Goal: Navigation & Orientation: Understand site structure

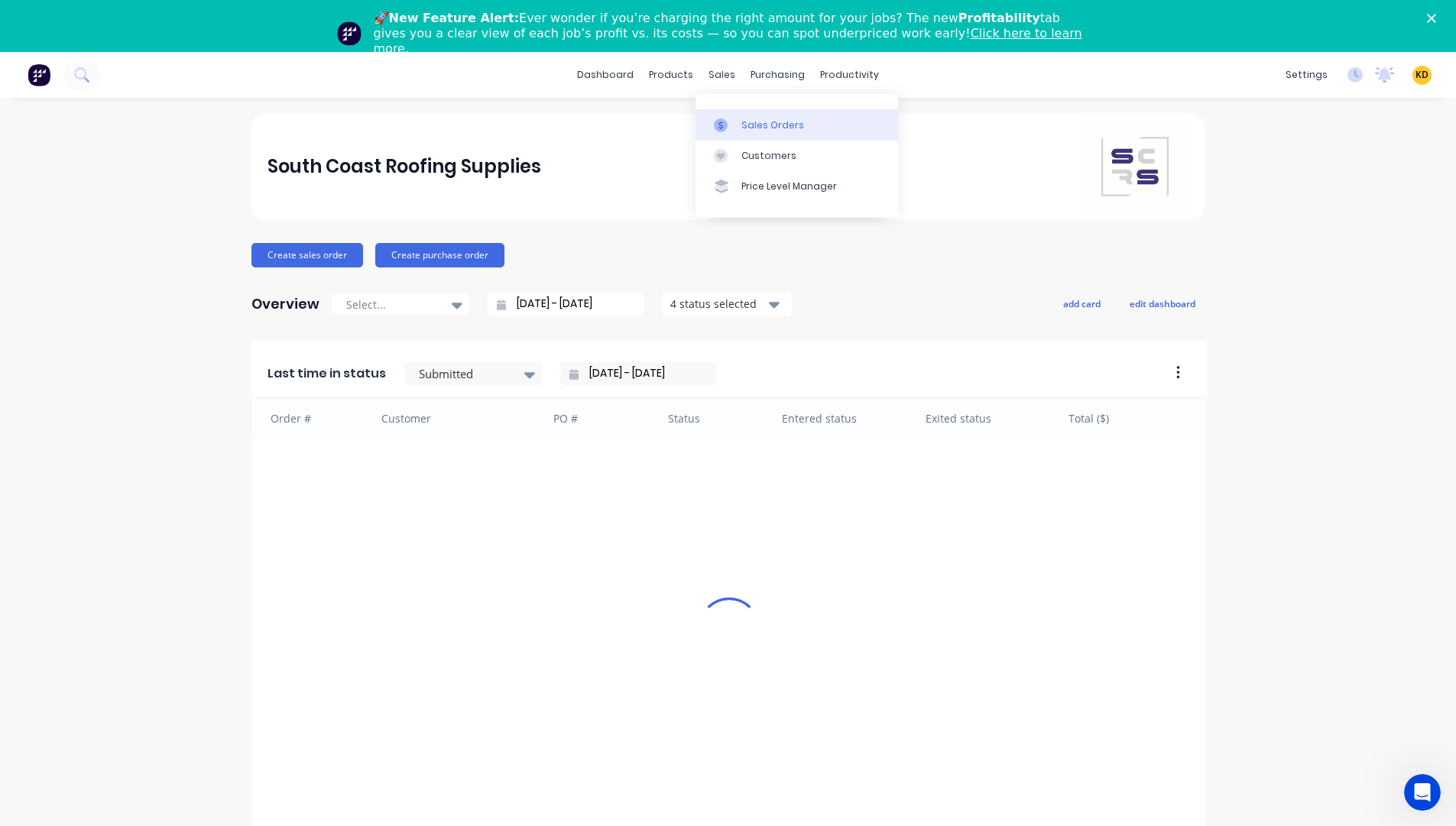
click at [793, 112] on link "Sales Orders" at bounding box center [796, 125] width 203 height 31
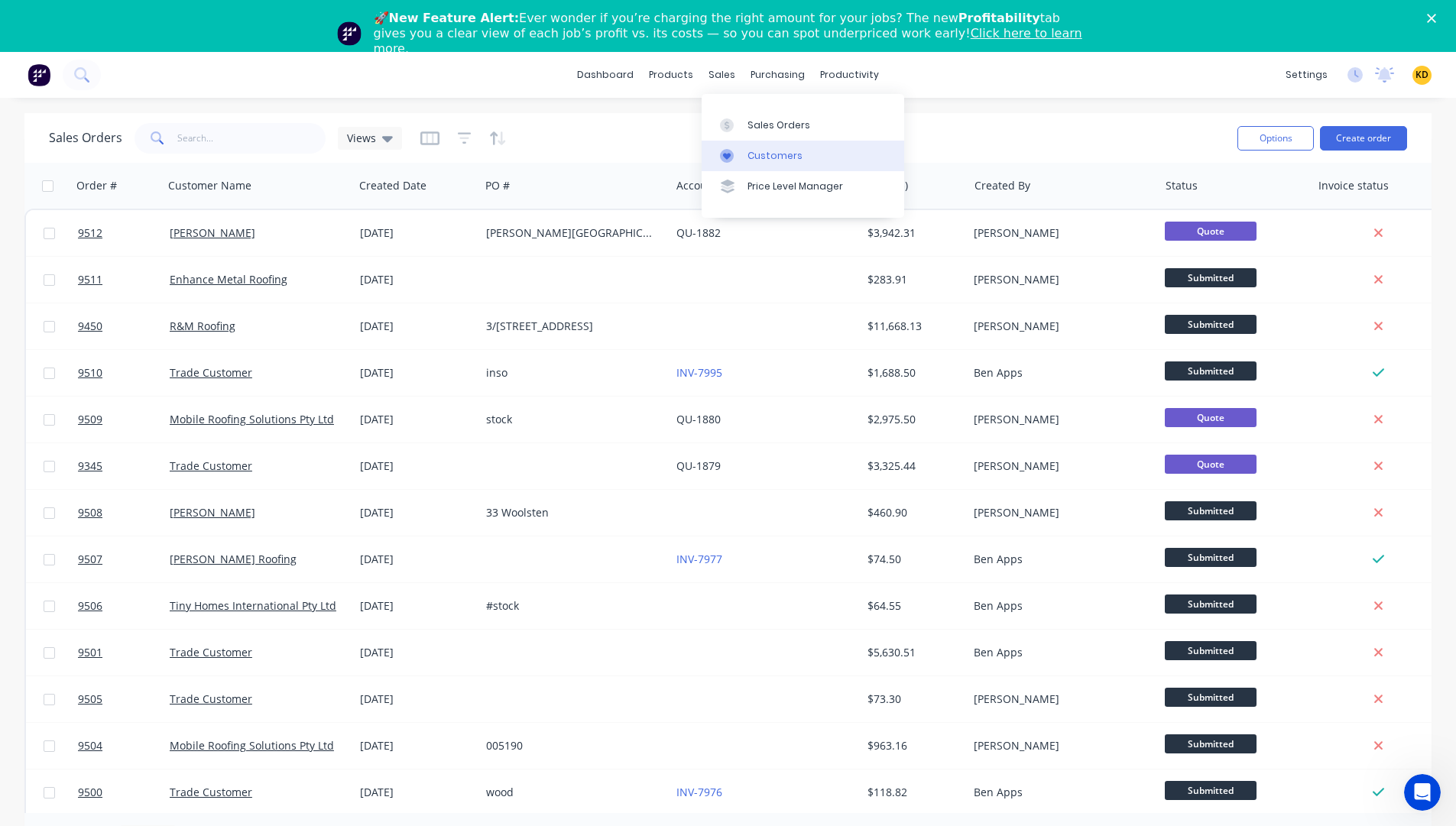
click at [747, 156] on div "Customers" at bounding box center [775, 155] width 55 height 14
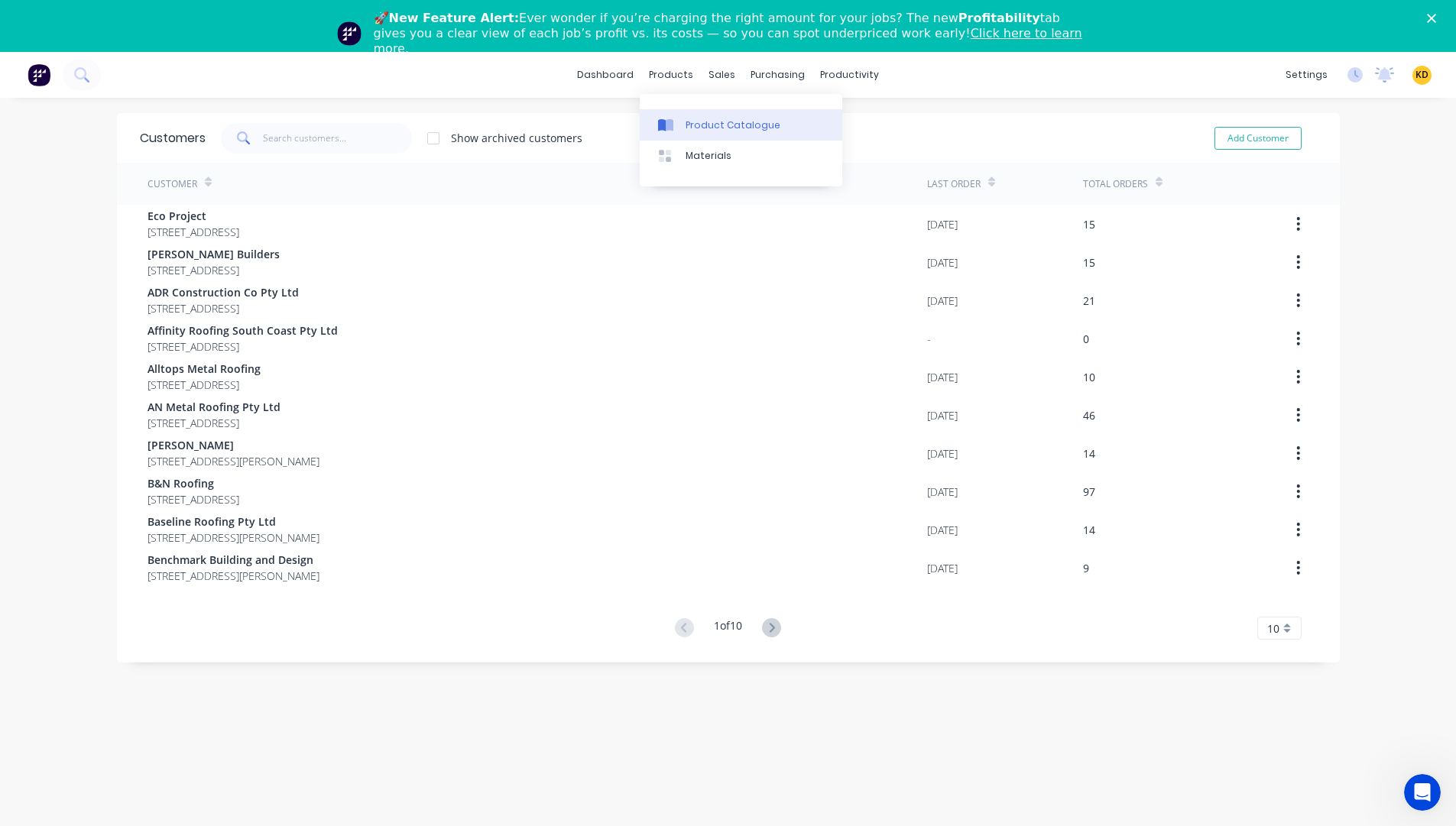
click at [694, 113] on link "Product Catalogue" at bounding box center [741, 125] width 203 height 31
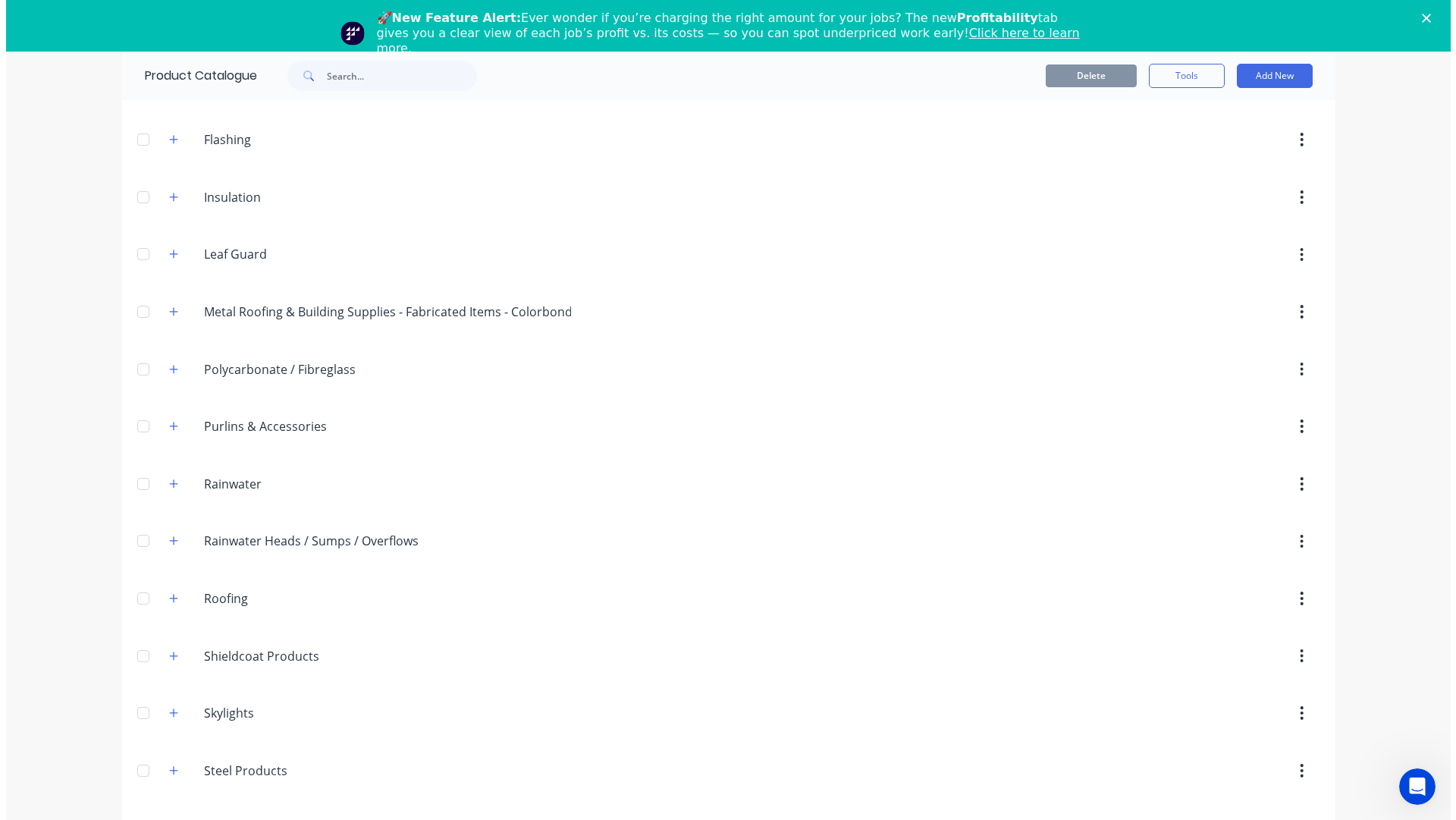
scroll to position [155, 0]
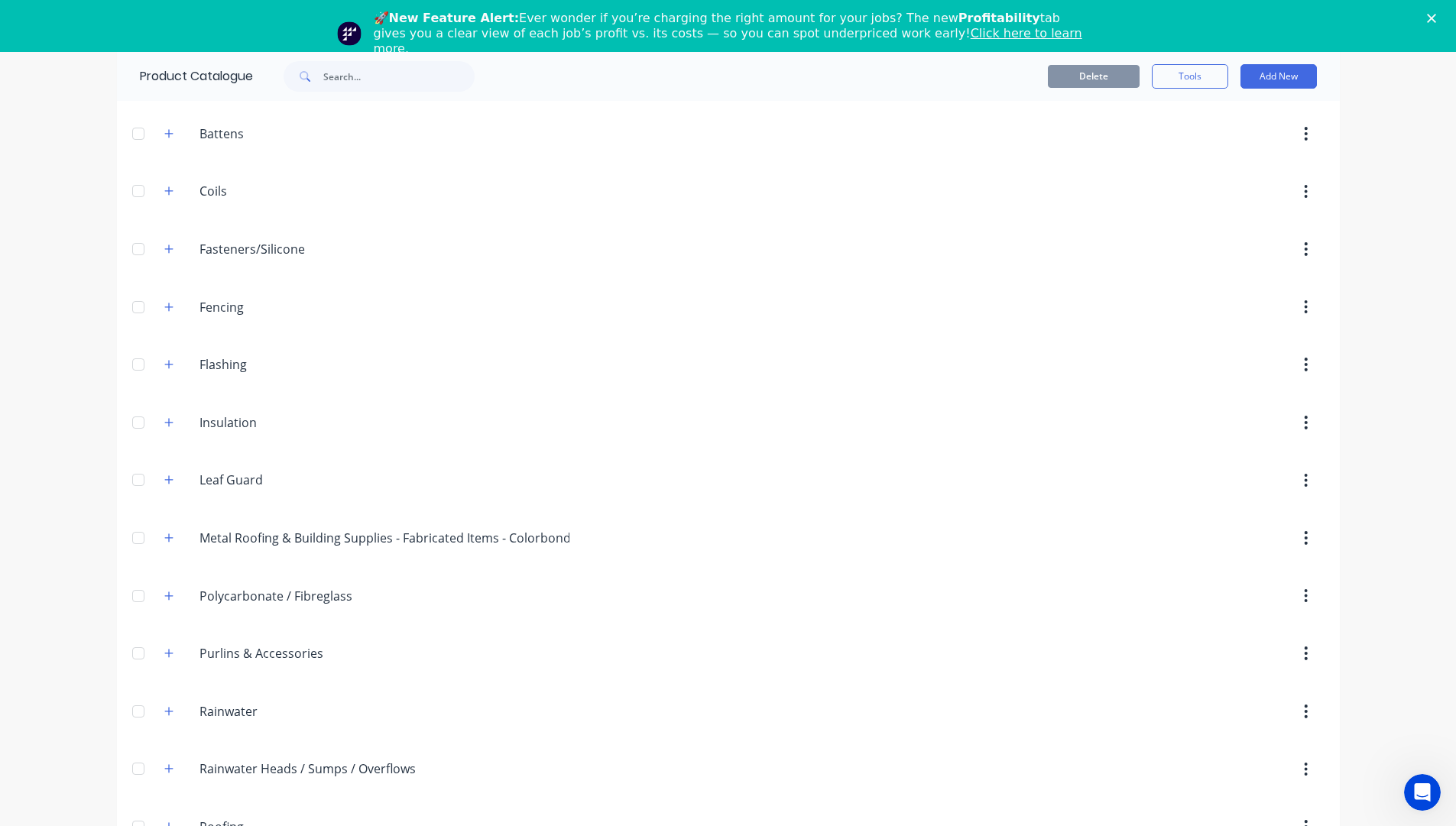
click at [1442, 17] on div "Close" at bounding box center [1434, 18] width 15 height 9
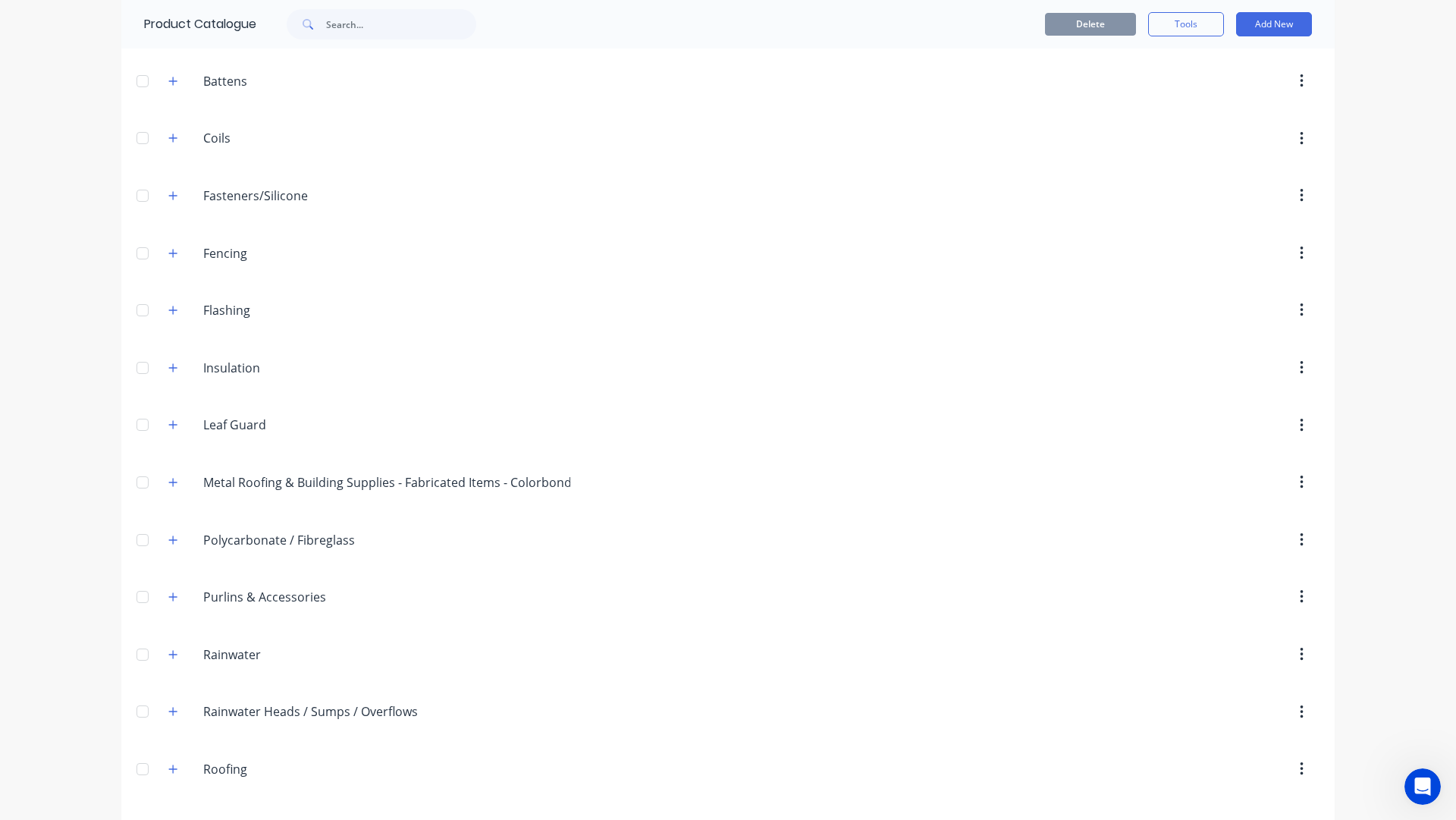
click at [1372, 199] on div "dashboard products sales purchasing productivity dashboard products Product Cat…" at bounding box center [728, 410] width 1456 height 820
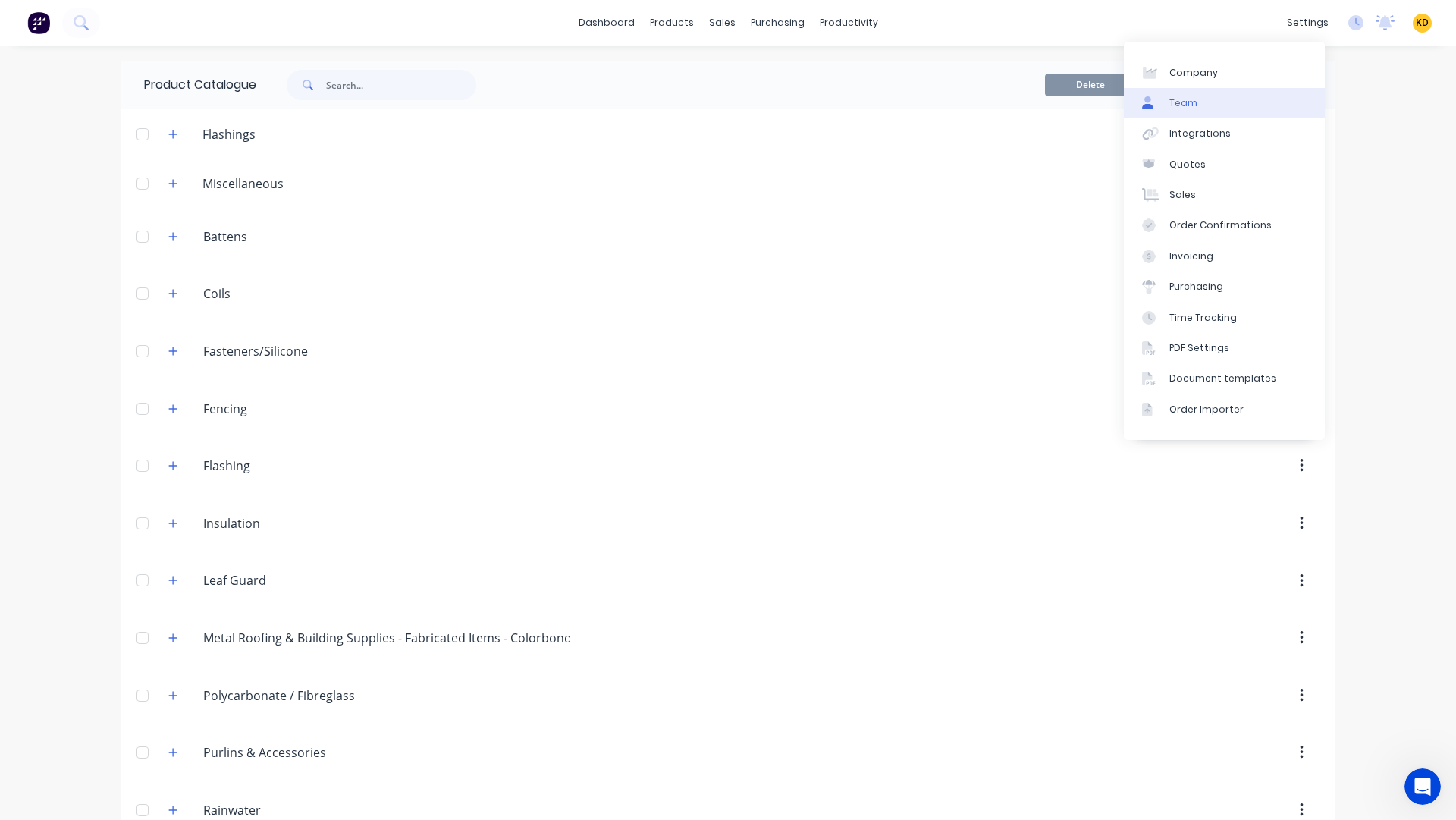
click at [1229, 104] on link "Team" at bounding box center [1224, 103] width 201 height 31
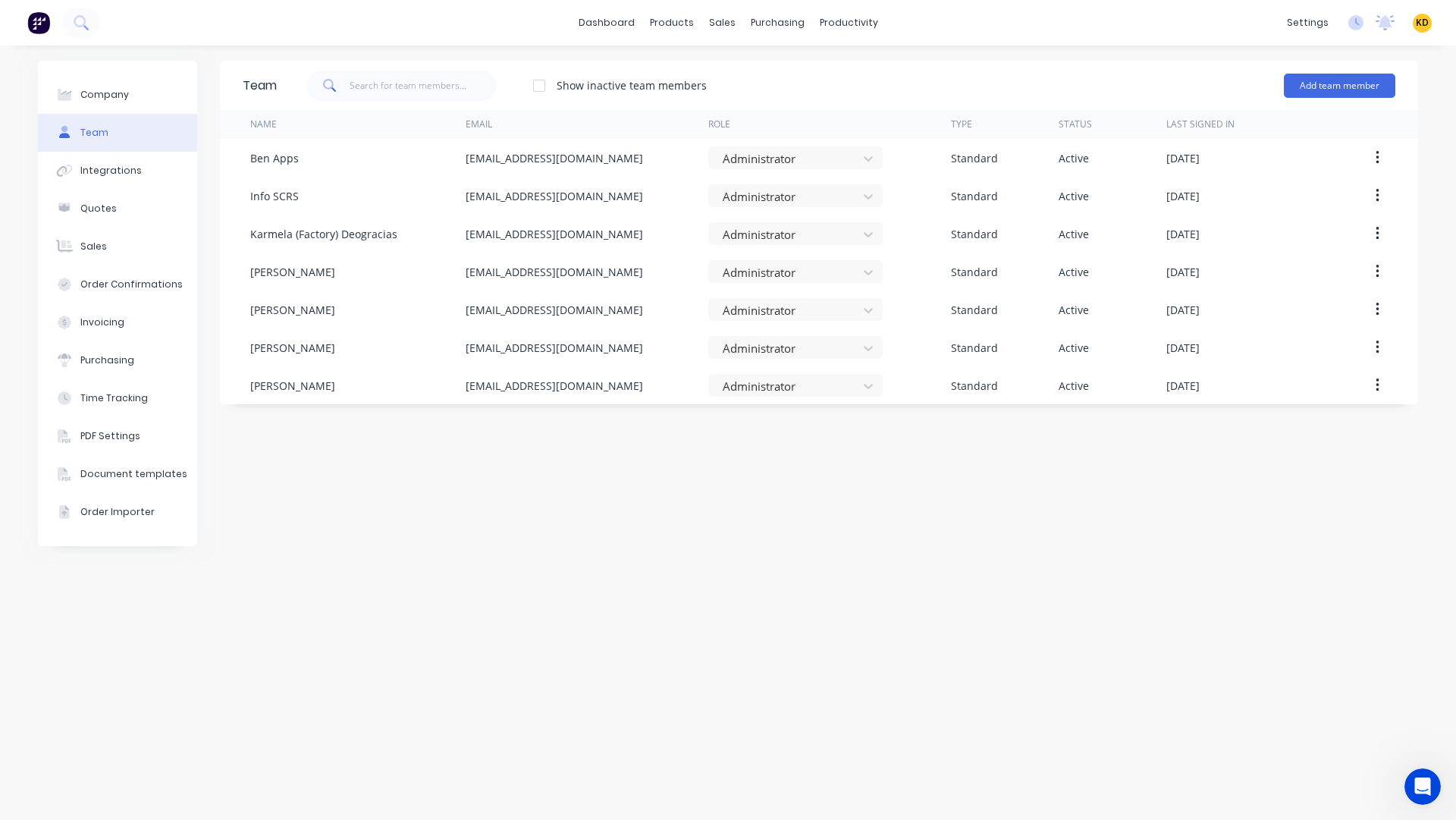
click at [1423, 19] on span "KD" at bounding box center [1422, 23] width 13 height 14
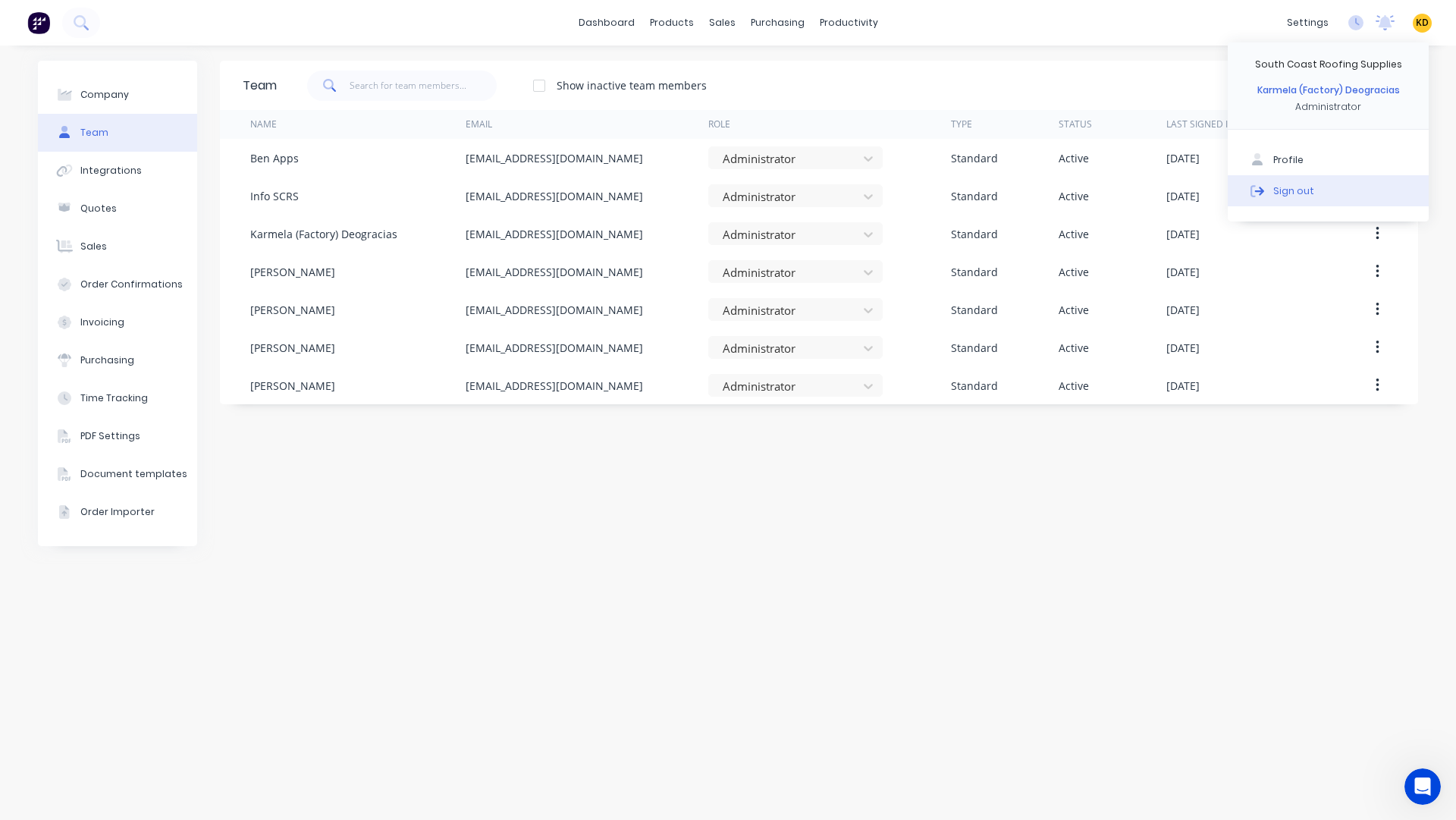
click at [1343, 200] on button "Sign out" at bounding box center [1328, 191] width 201 height 31
